Goal: Find specific page/section

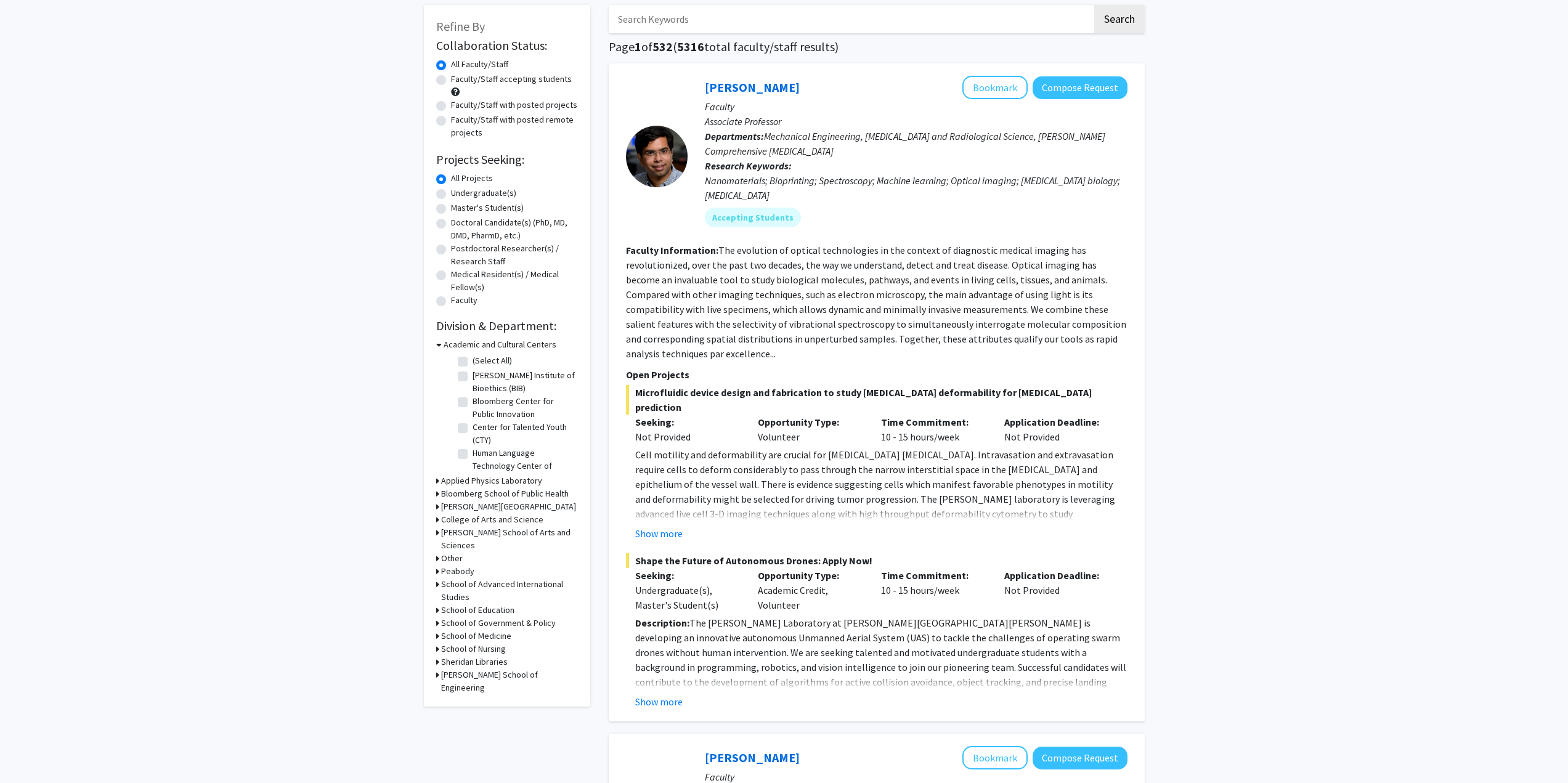
scroll to position [61, 0]
click at [473, 668] on h3 "[PERSON_NAME] School of Engineering" at bounding box center [509, 681] width 137 height 26
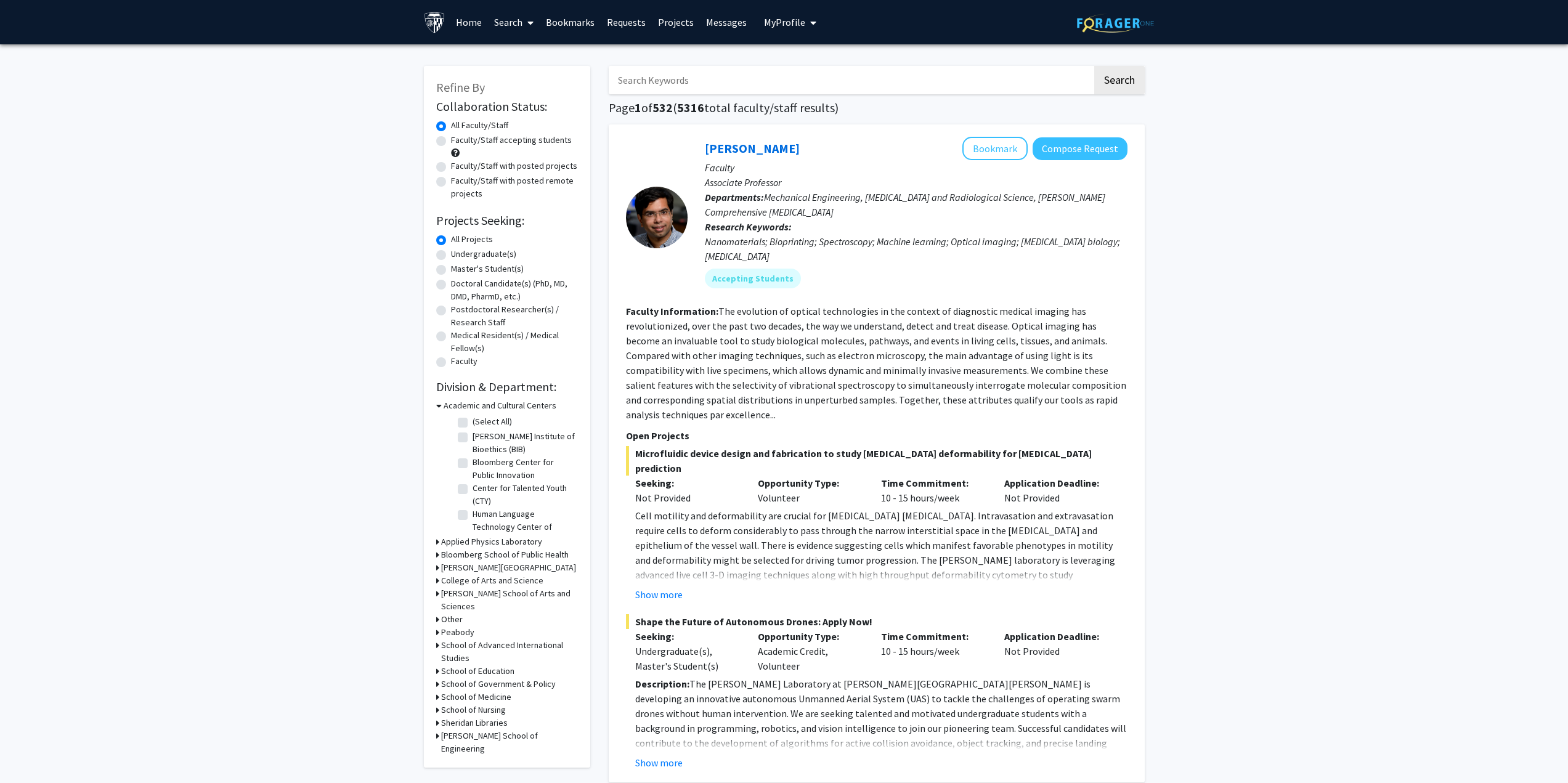
click at [577, 22] on link "Bookmarks" at bounding box center [570, 22] width 61 height 43
